Goal: Navigation & Orientation: Find specific page/section

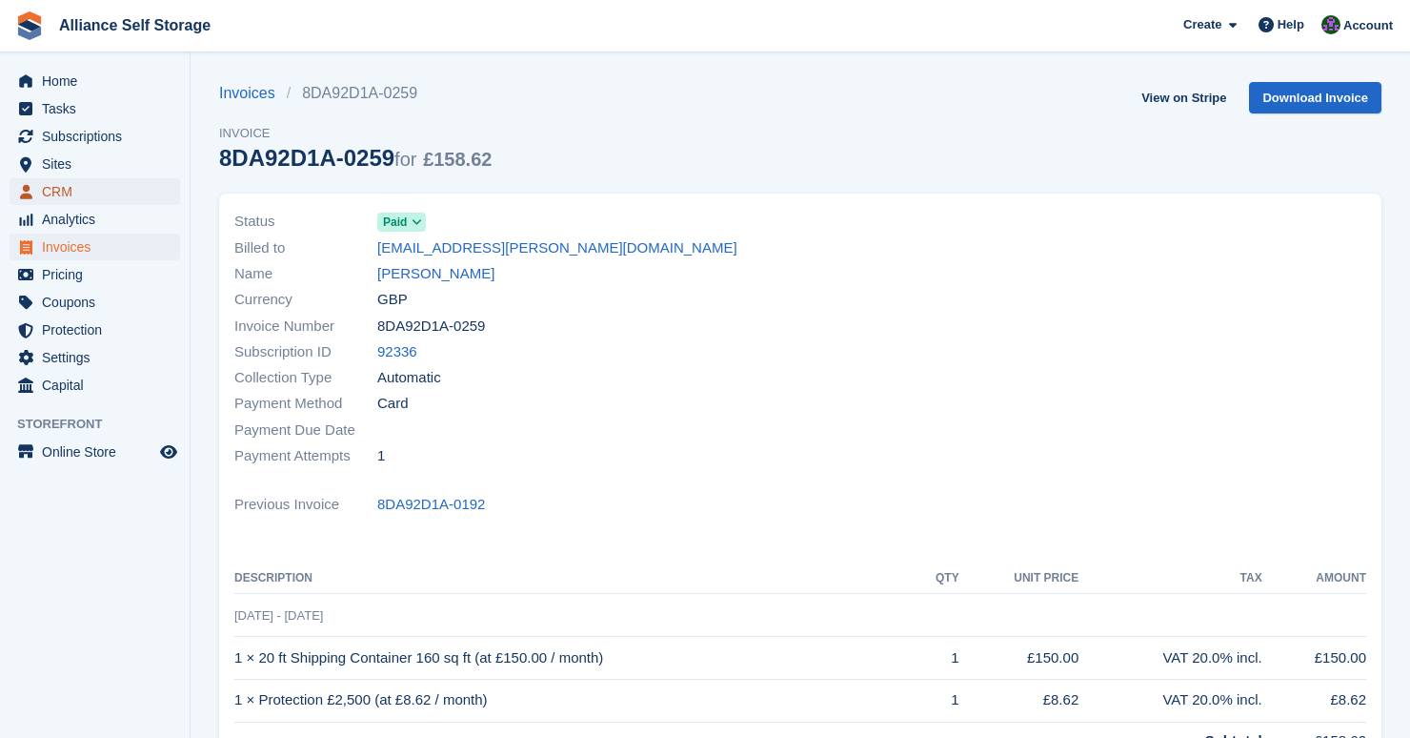
click at [92, 190] on span "CRM" at bounding box center [99, 191] width 114 height 27
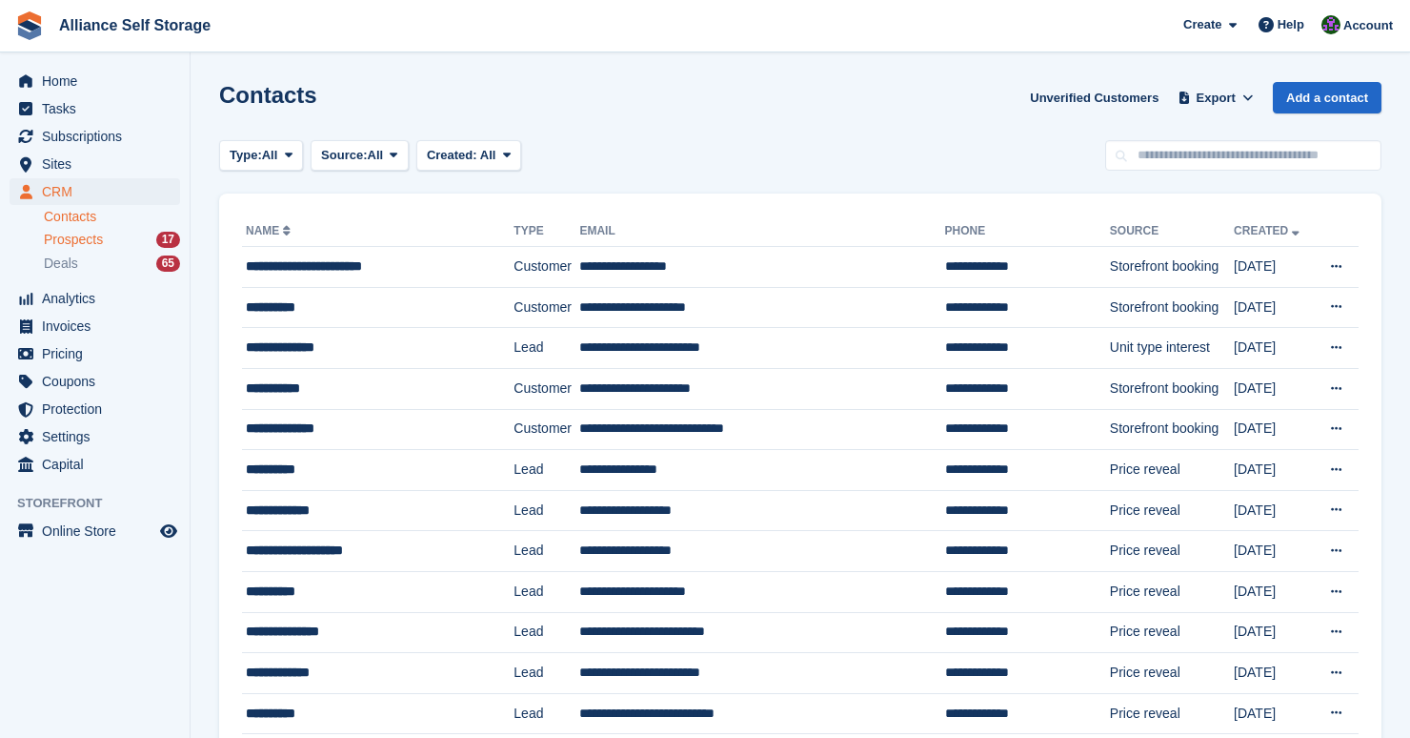
click at [95, 249] on link "Prospects 17" at bounding box center [112, 240] width 136 height 20
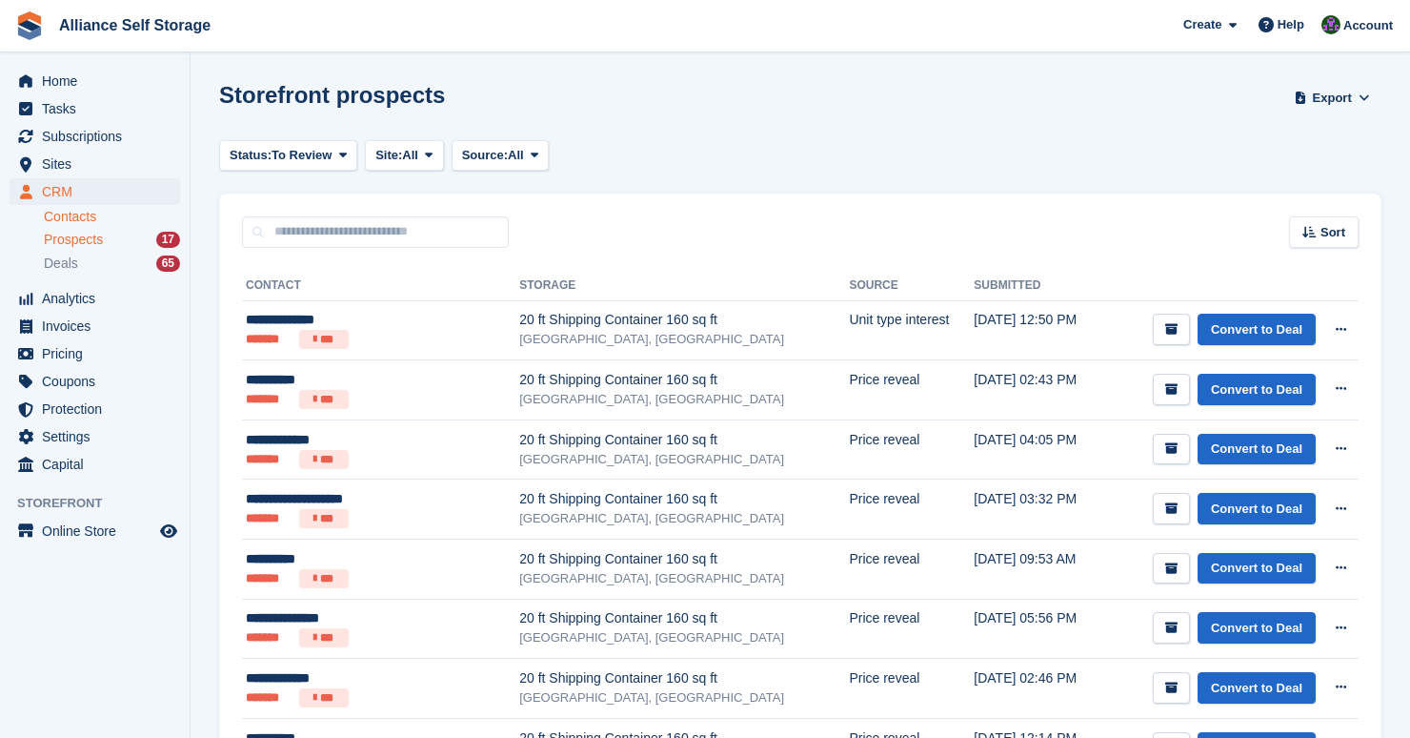
click at [79, 220] on link "Contacts" at bounding box center [112, 217] width 136 height 18
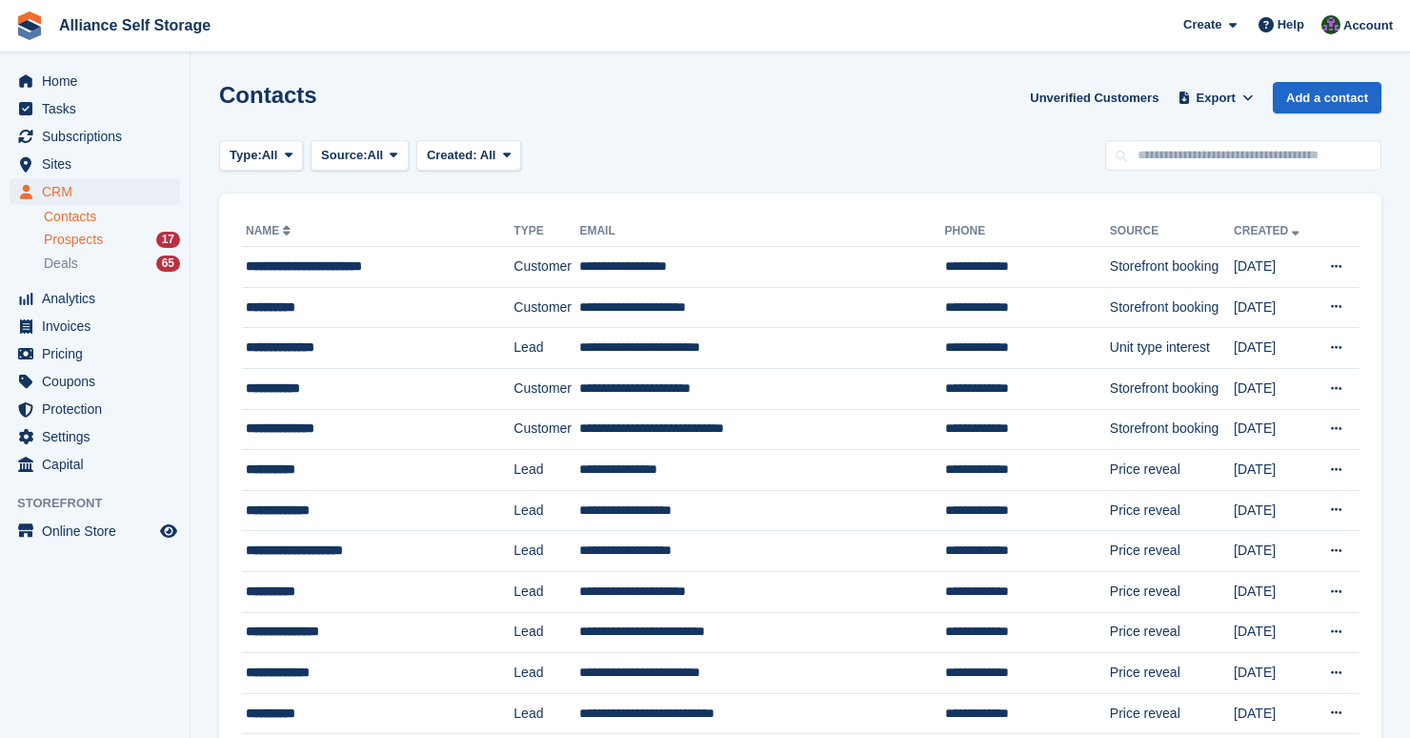
click at [80, 237] on span "Prospects" at bounding box center [73, 240] width 59 height 18
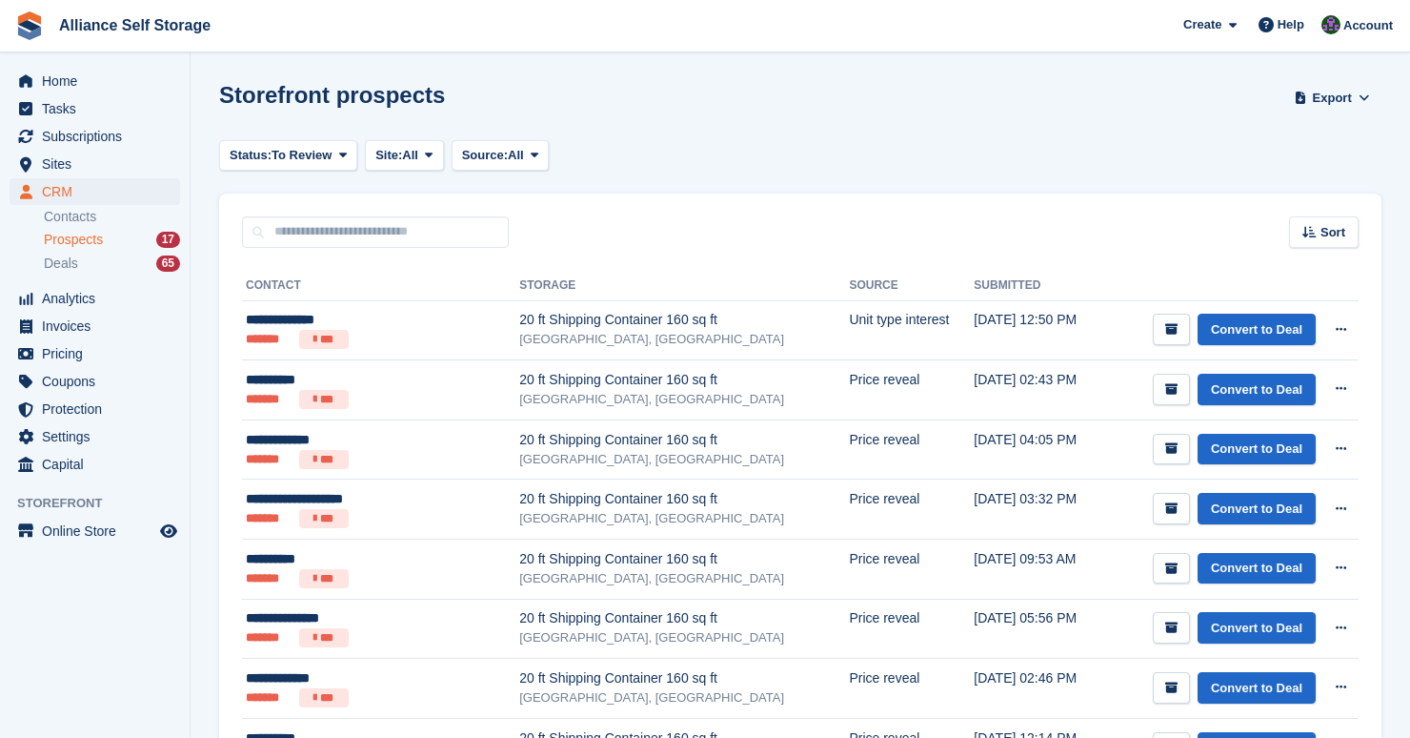
click at [1256, 125] on div "Storefront prospects Export Export Prospects Export a CSV of all Prospects whic…" at bounding box center [800, 109] width 1163 height 54
click at [69, 262] on span "Deals" at bounding box center [61, 263] width 34 height 18
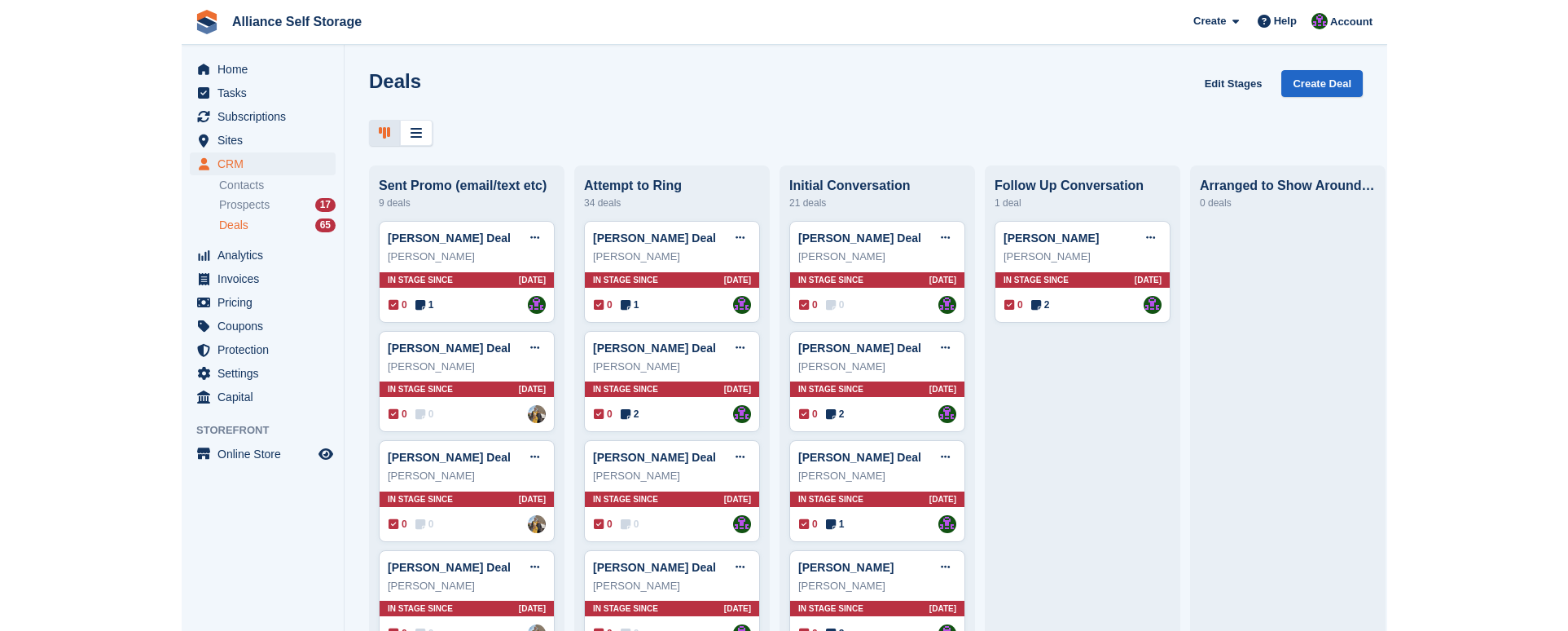
scroll to position [81, 0]
